Goal: Transaction & Acquisition: Purchase product/service

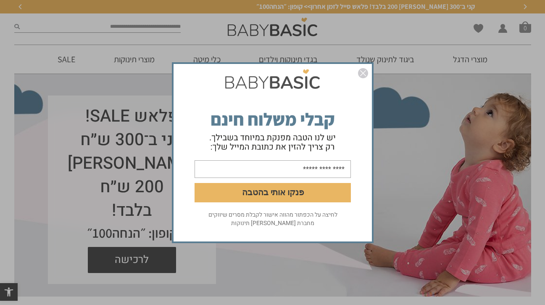
click at [357, 78] on form "פנקו אותי בהטבה" at bounding box center [273, 137] width 199 height 145
click at [365, 69] on img "סגור" at bounding box center [363, 73] width 10 height 10
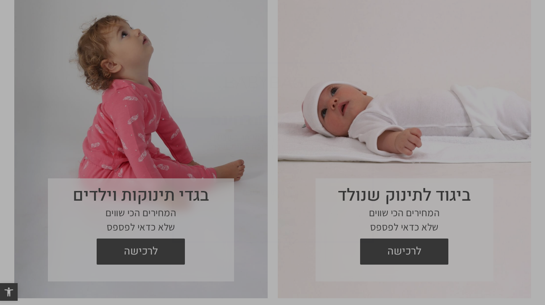
scroll to position [379, 0]
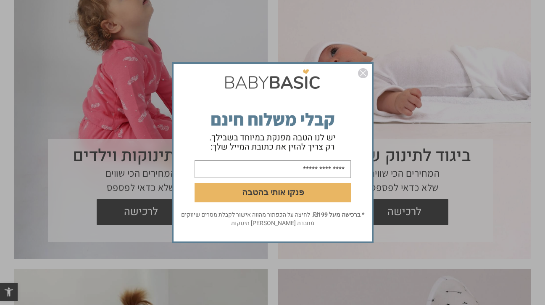
click at [359, 69] on img "סגור" at bounding box center [363, 73] width 10 height 10
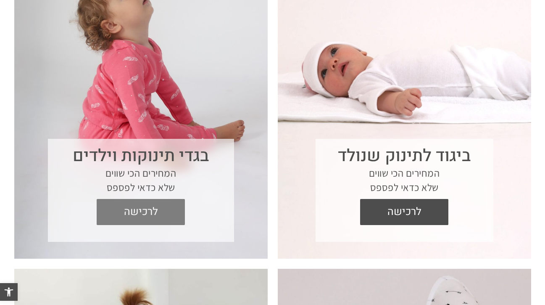
click at [122, 220] on span "לרכישה" at bounding box center [141, 212] width 76 height 26
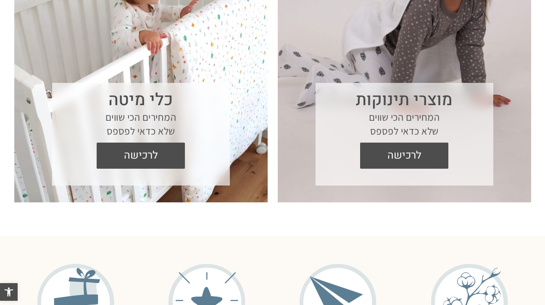
scroll to position [715, 0]
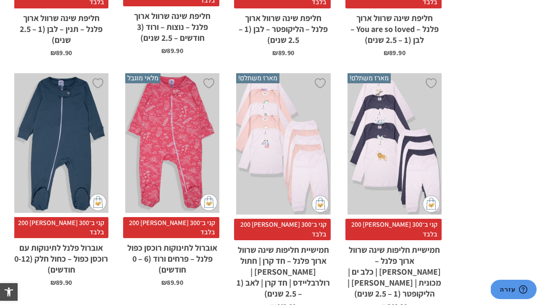
scroll to position [2103, 0]
